Goal: Task Accomplishment & Management: Manage account settings

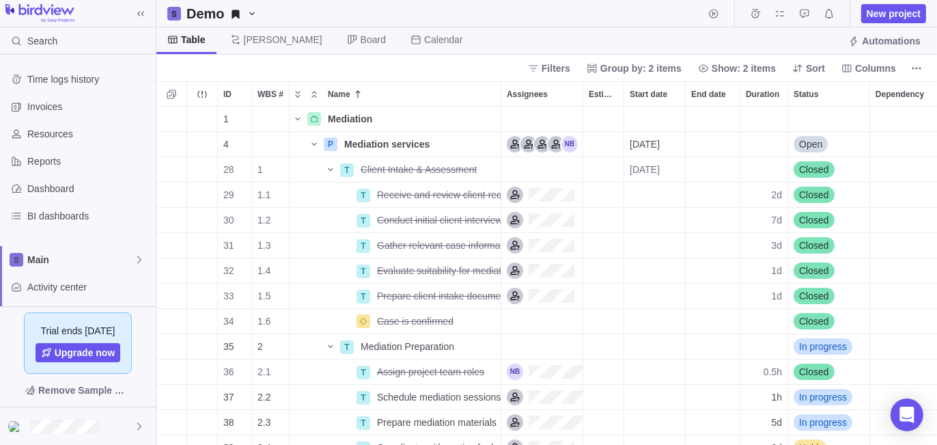
scroll to position [329, 771]
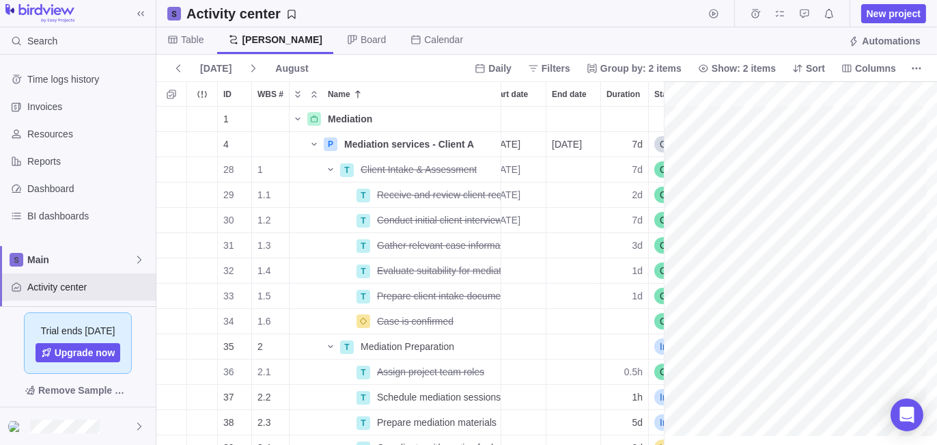
scroll to position [0, 90]
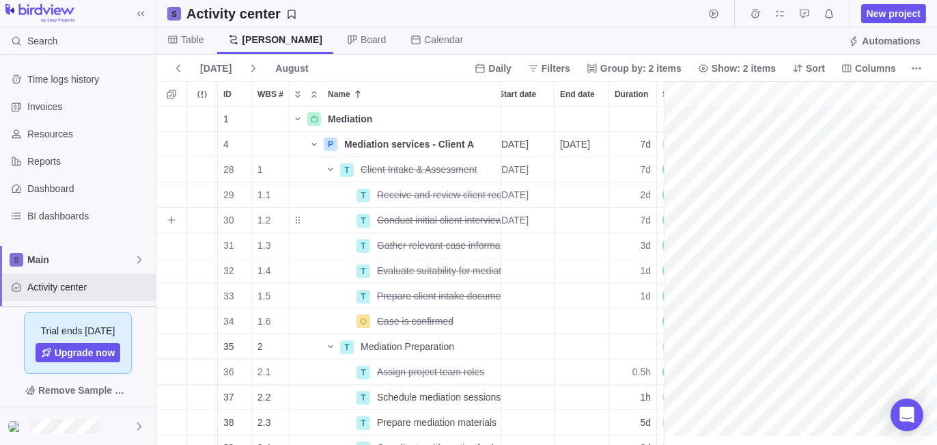
click at [629, 220] on div "7d" at bounding box center [632, 220] width 47 height 25
click at [452, 67] on body "Search Time logs history Invoices Resources Reports Dashboard BI dashboards Mai…" at bounding box center [468, 222] width 937 height 445
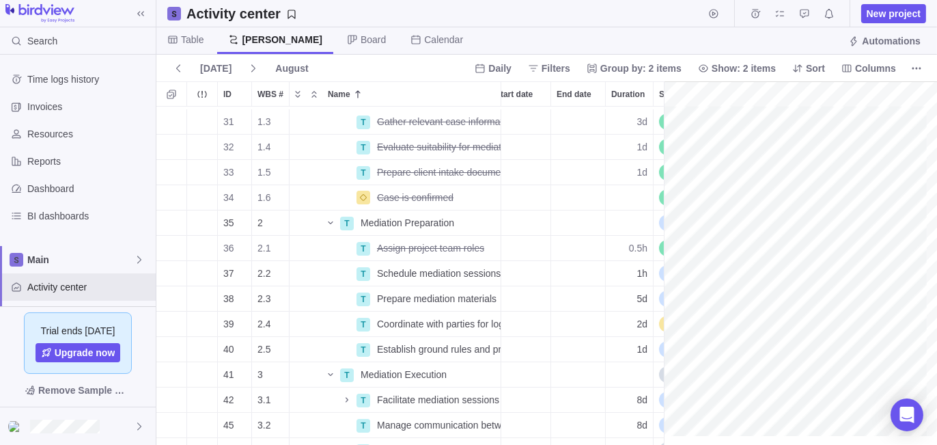
scroll to position [135, 94]
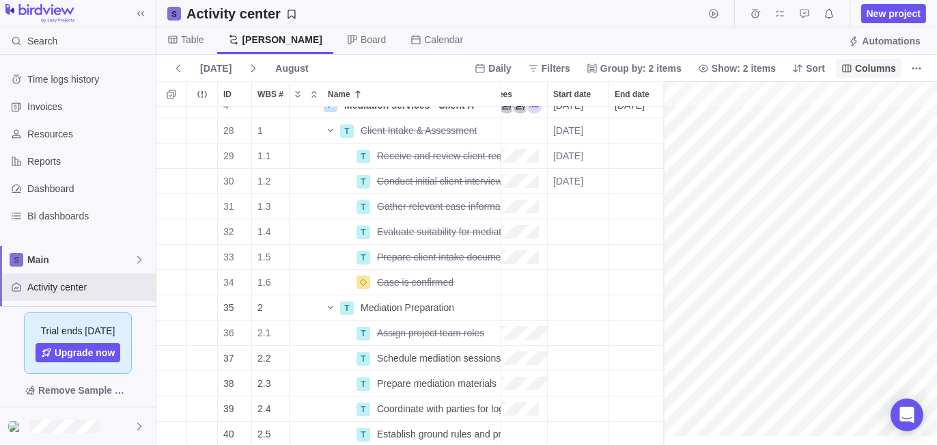
drag, startPoint x: 879, startPoint y: 70, endPoint x: 886, endPoint y: 74, distance: 8.3
click at [879, 70] on span "Columns" at bounding box center [875, 68] width 41 height 14
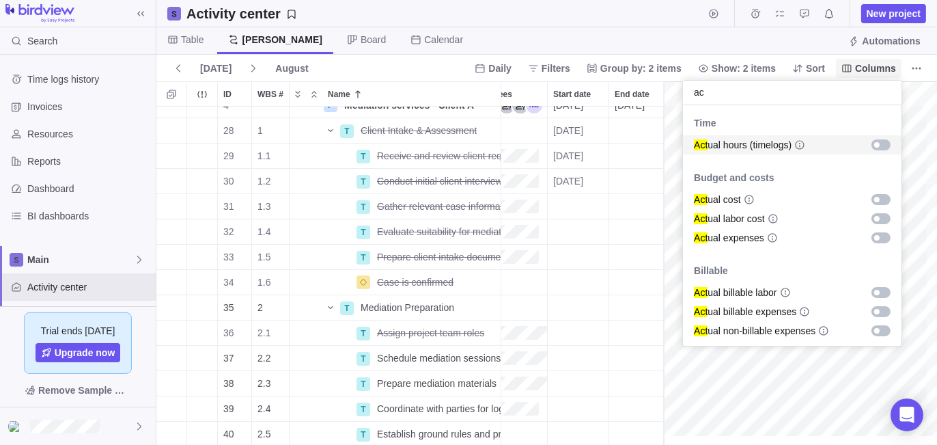
type input "a"
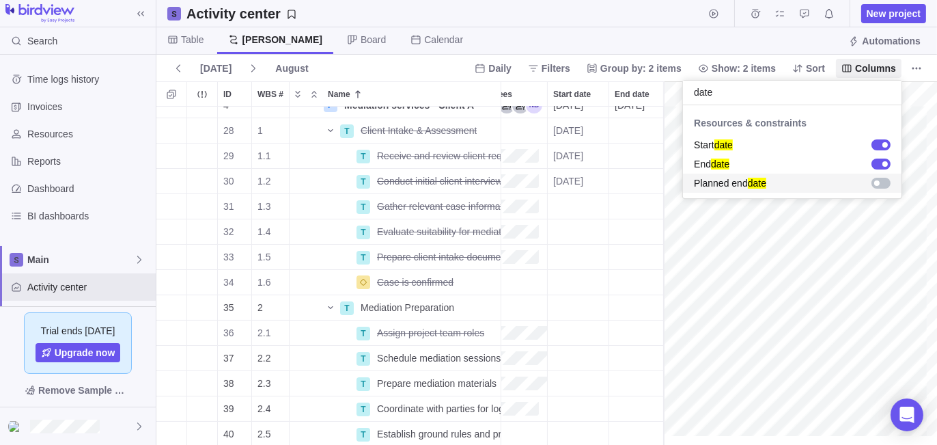
type input "date"
click at [883, 184] on div "grid" at bounding box center [881, 183] width 19 height 11
click at [468, 66] on body "Search Time logs history Invoices Resources Reports Dashboard BI dashboards Mai…" at bounding box center [468, 222] width 937 height 445
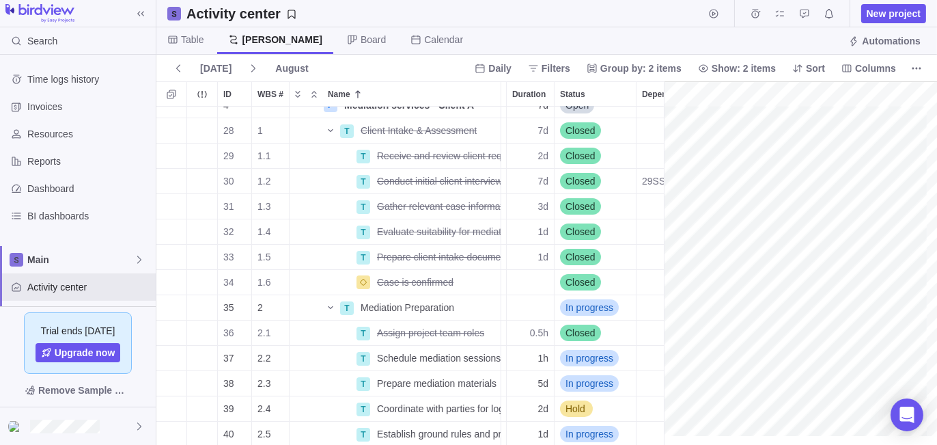
scroll to position [0, 221]
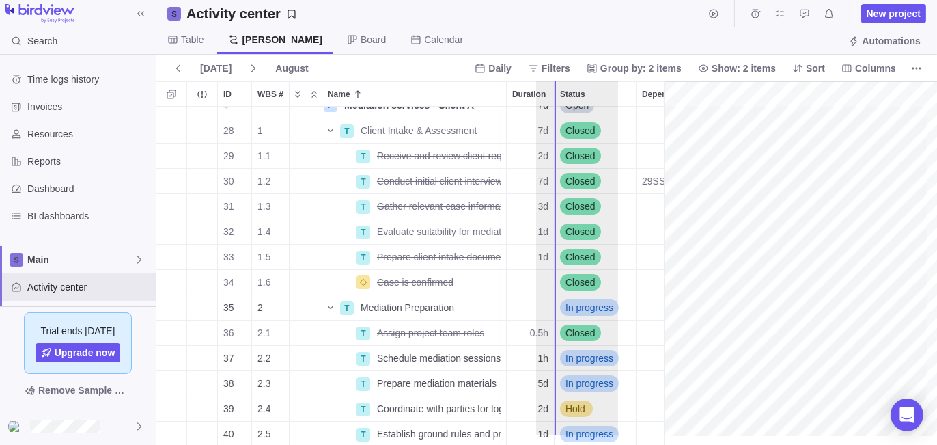
drag, startPoint x: 620, startPoint y: 92, endPoint x: 576, endPoint y: 123, distance: 53.9
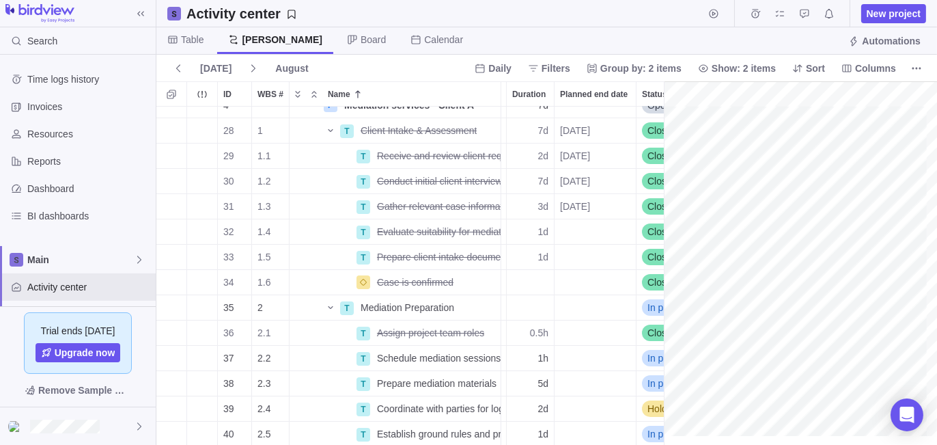
drag, startPoint x: 186, startPoint y: 41, endPoint x: 294, endPoint y: 80, distance: 114.8
click at [189, 42] on span "Table" at bounding box center [192, 40] width 23 height 14
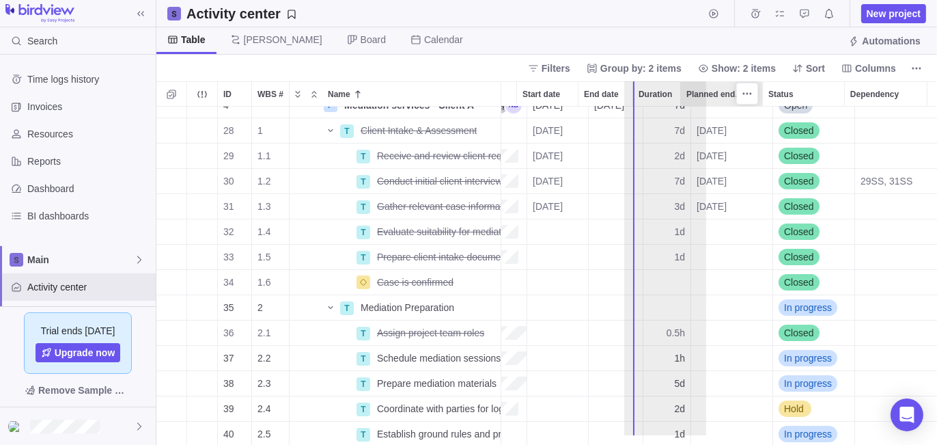
drag, startPoint x: 717, startPoint y: 93, endPoint x: 657, endPoint y: 98, distance: 60.4
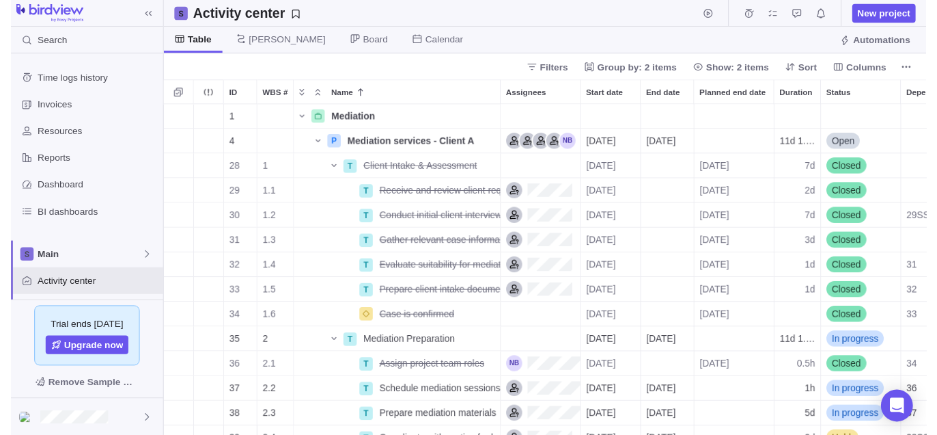
scroll to position [11, 10]
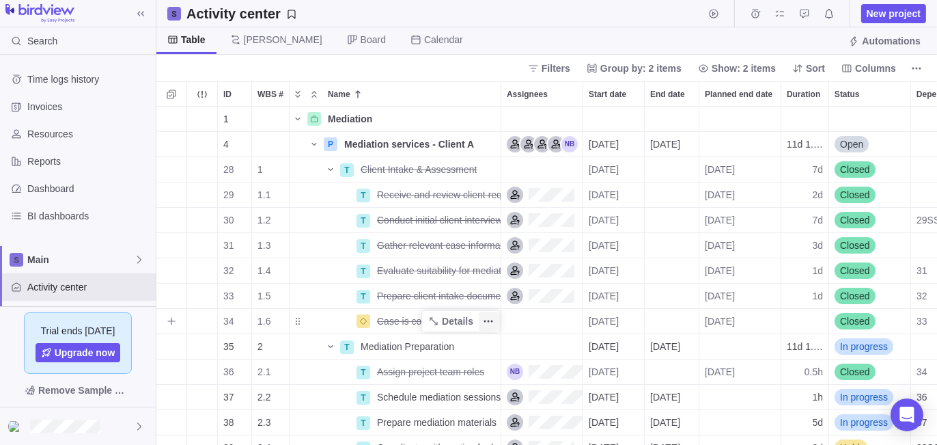
click at [487, 320] on icon "More actions" at bounding box center [488, 321] width 11 height 11
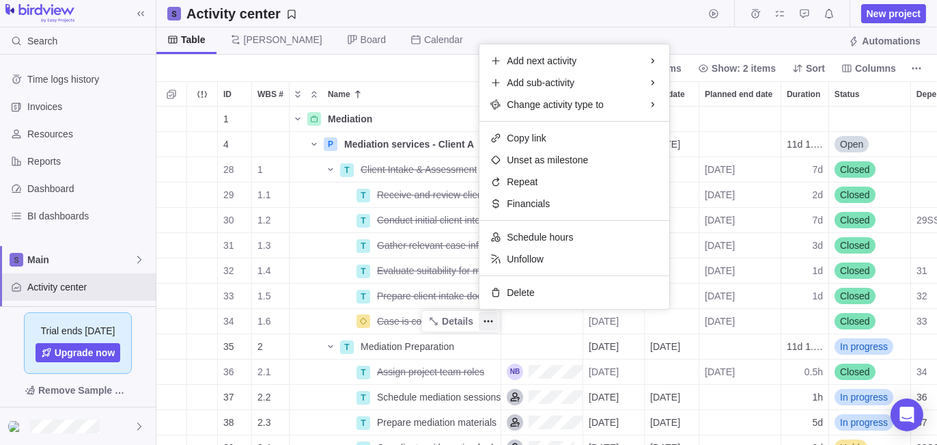
click at [449, 313] on div "1 Mediation Details 4 P Mediation services - Client A Details 08/13/2025 08/28/…" at bounding box center [546, 276] width 781 height 339
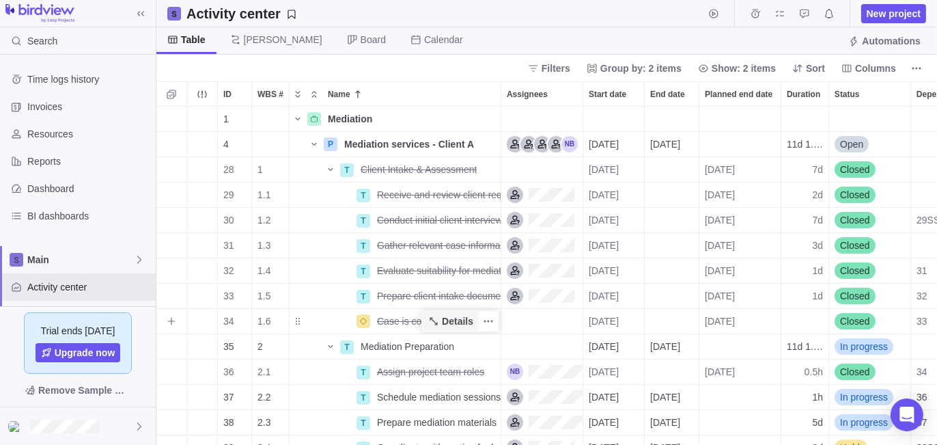
click at [449, 316] on span "Details" at bounding box center [457, 321] width 31 height 14
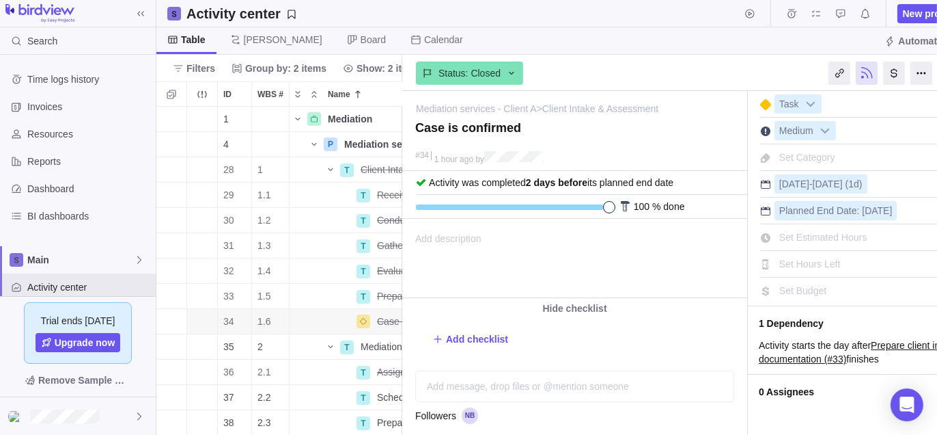
scroll to position [0, 36]
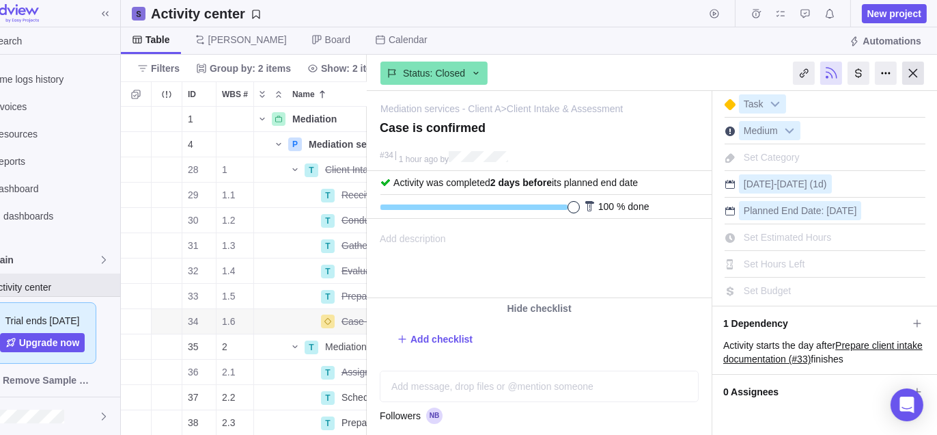
click at [911, 70] on div at bounding box center [914, 72] width 22 height 23
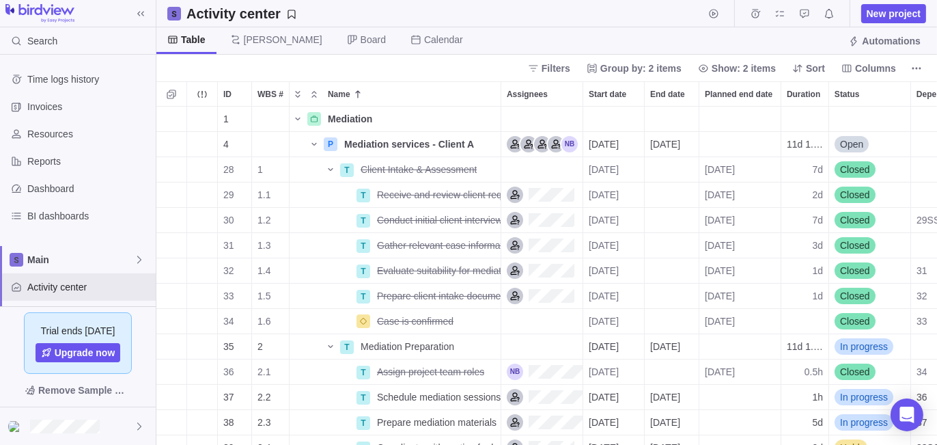
scroll to position [329, 771]
click at [769, 98] on icon "More actions" at bounding box center [765, 93] width 11 height 11
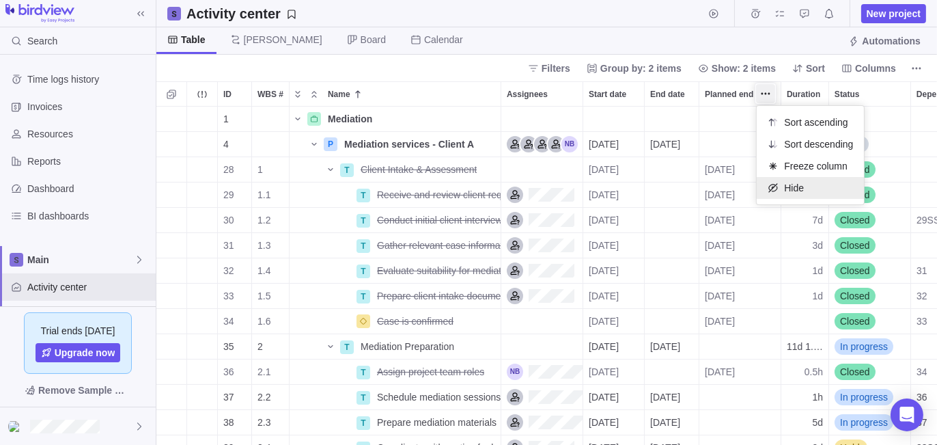
click at [791, 187] on span "Hide" at bounding box center [794, 188] width 20 height 14
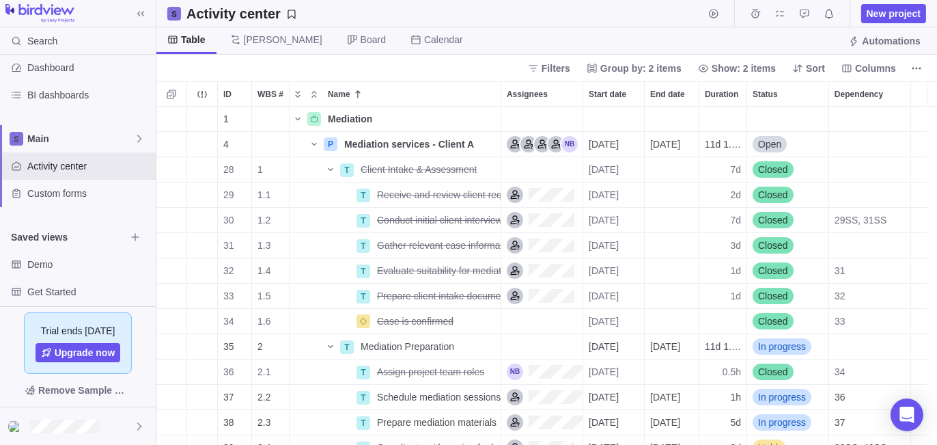
scroll to position [154, 0]
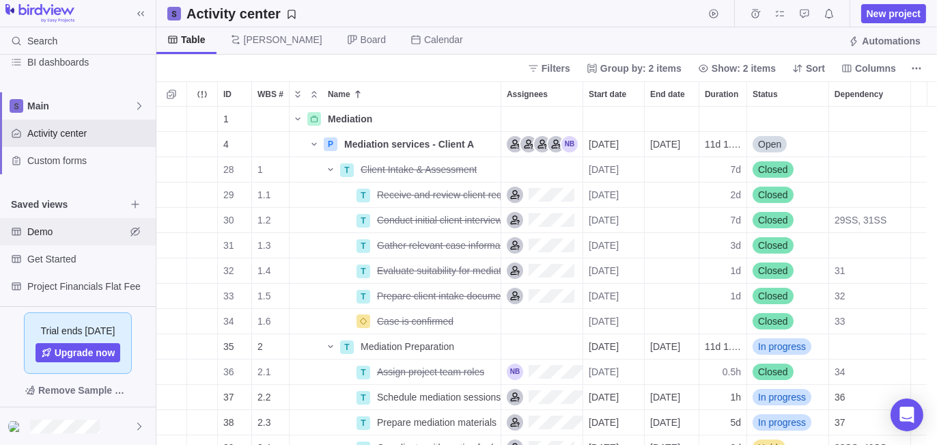
click at [39, 236] on span "Demo" at bounding box center [76, 232] width 98 height 14
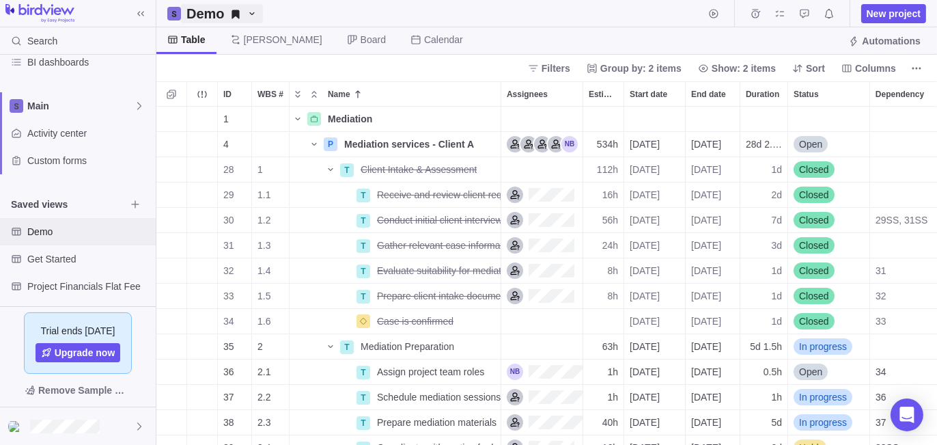
scroll to position [329, 771]
click at [814, 141] on span "Open" at bounding box center [810, 144] width 23 height 14
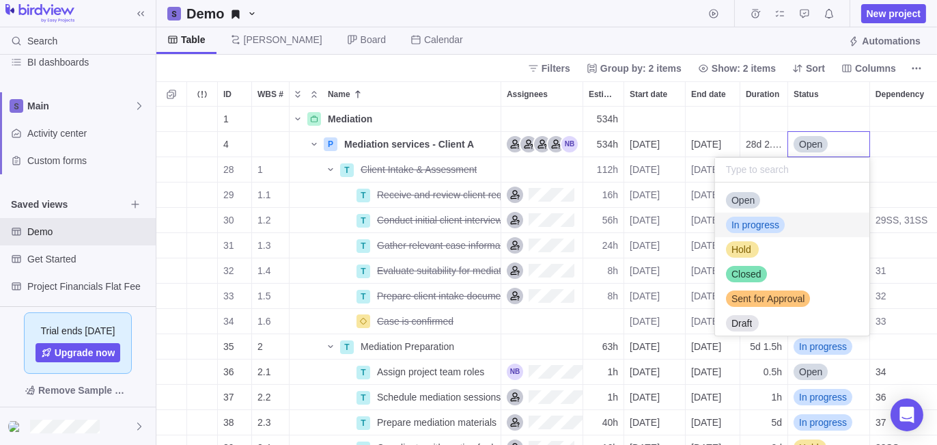
click at [780, 222] on div "In progress" at bounding box center [755, 225] width 59 height 14
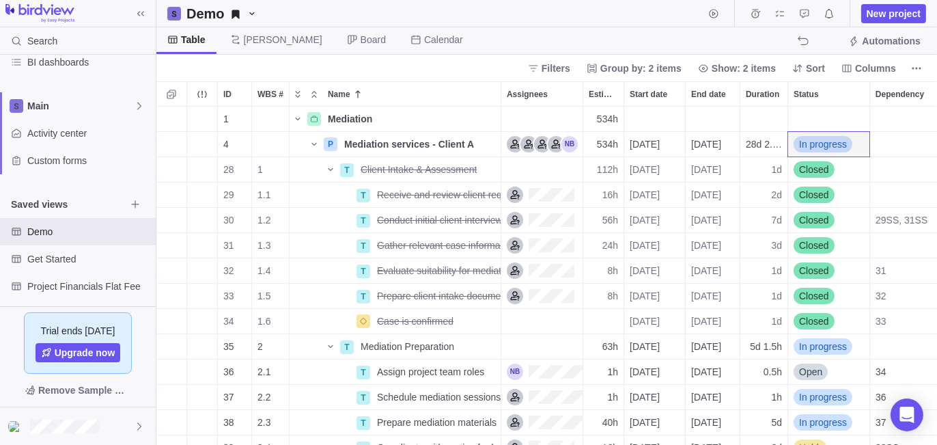
click at [484, 55] on div "Filters Group by: 2 items Show: 2 items Sort Columns" at bounding box center [546, 68] width 781 height 27
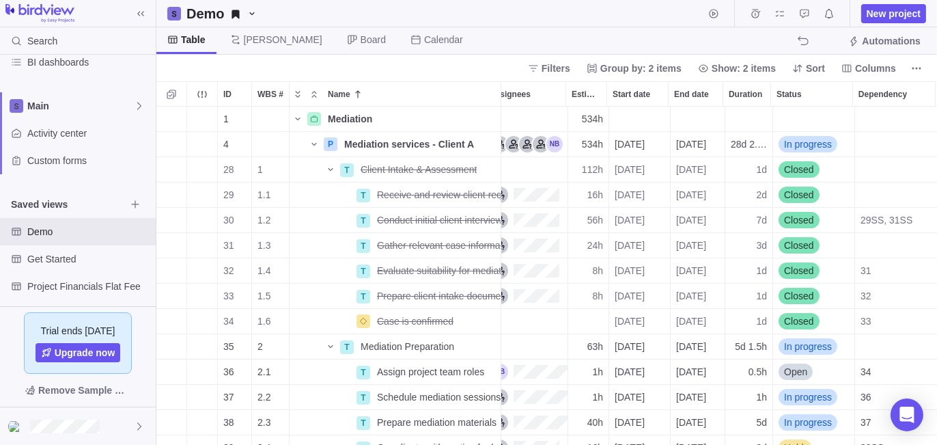
scroll to position [0, 25]
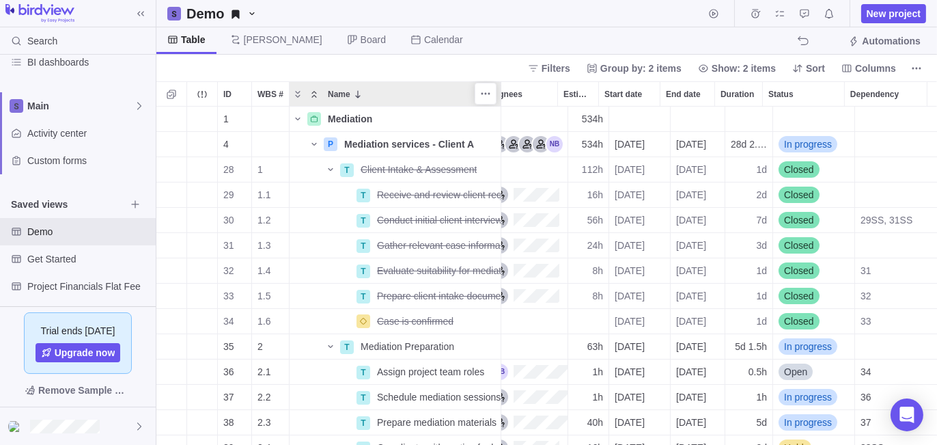
click at [315, 92] on icon "Collapse" at bounding box center [314, 94] width 11 height 11
click at [309, 92] on icon "Collapse" at bounding box center [314, 94] width 11 height 11
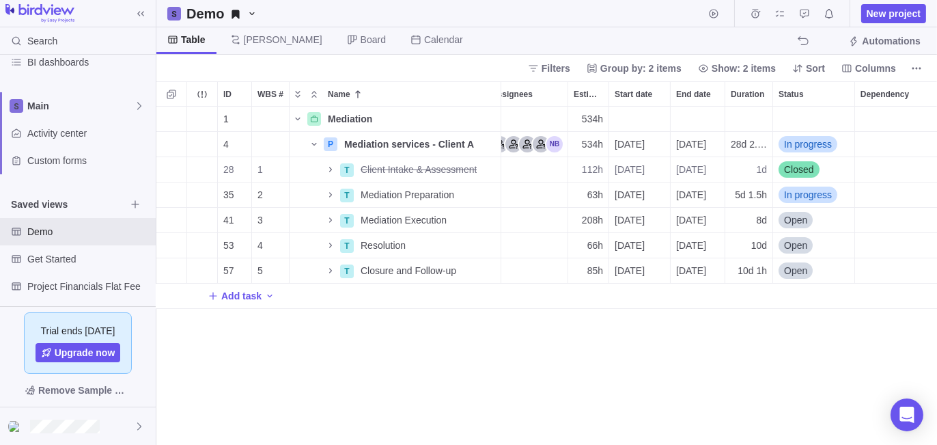
click at [360, 348] on div "1 Mediation Details 534h 4 P Mediation services - Client A Details 534h 08/13/2…" at bounding box center [546, 276] width 781 height 339
click at [391, 348] on div "1 Mediation Details 534h 4 P Mediation services - Client A Details 534h 08/13/2…" at bounding box center [546, 276] width 781 height 339
